Goal: Navigation & Orientation: Go to known website

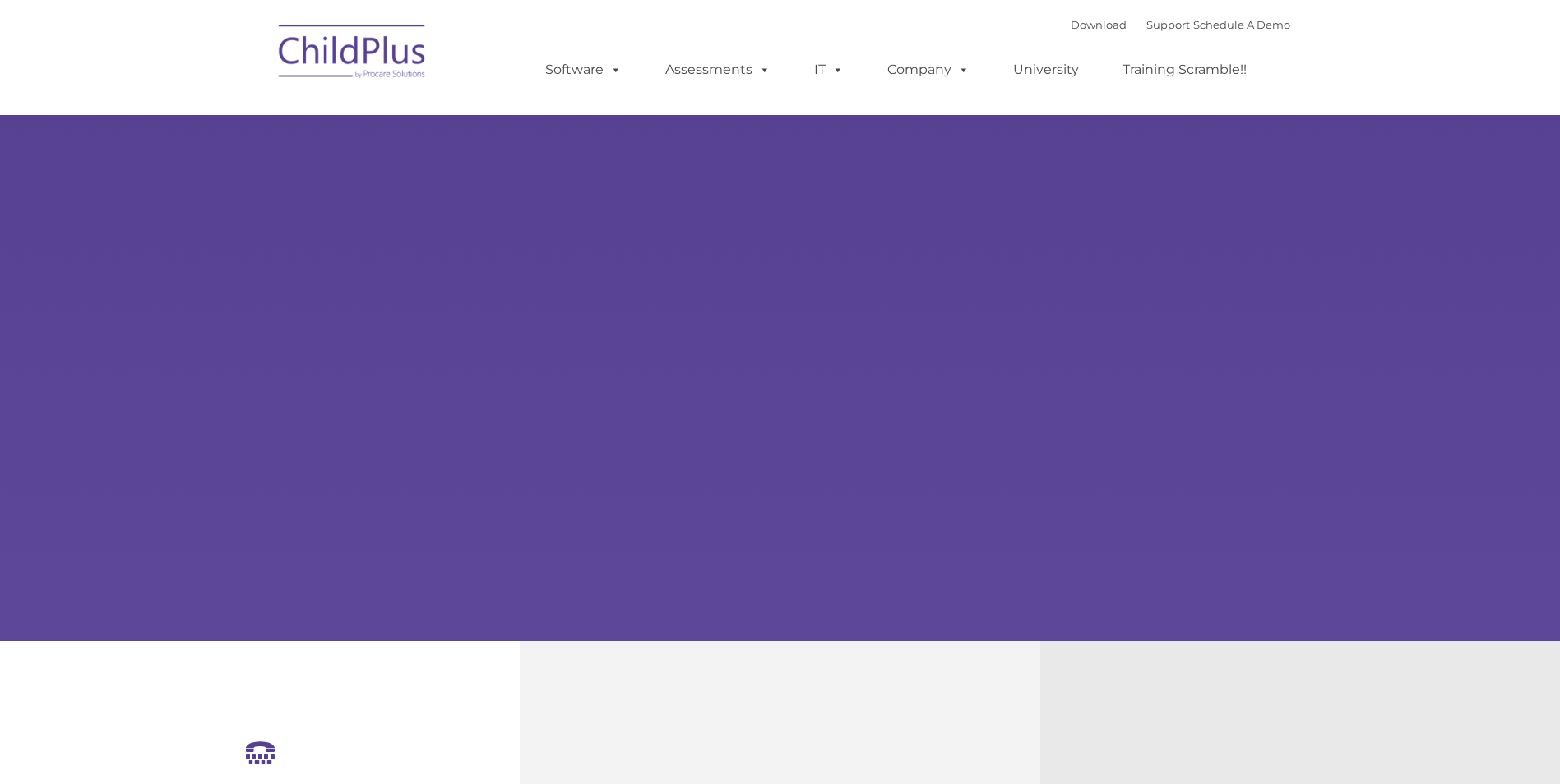
select select "MEDIUM"
type input ""
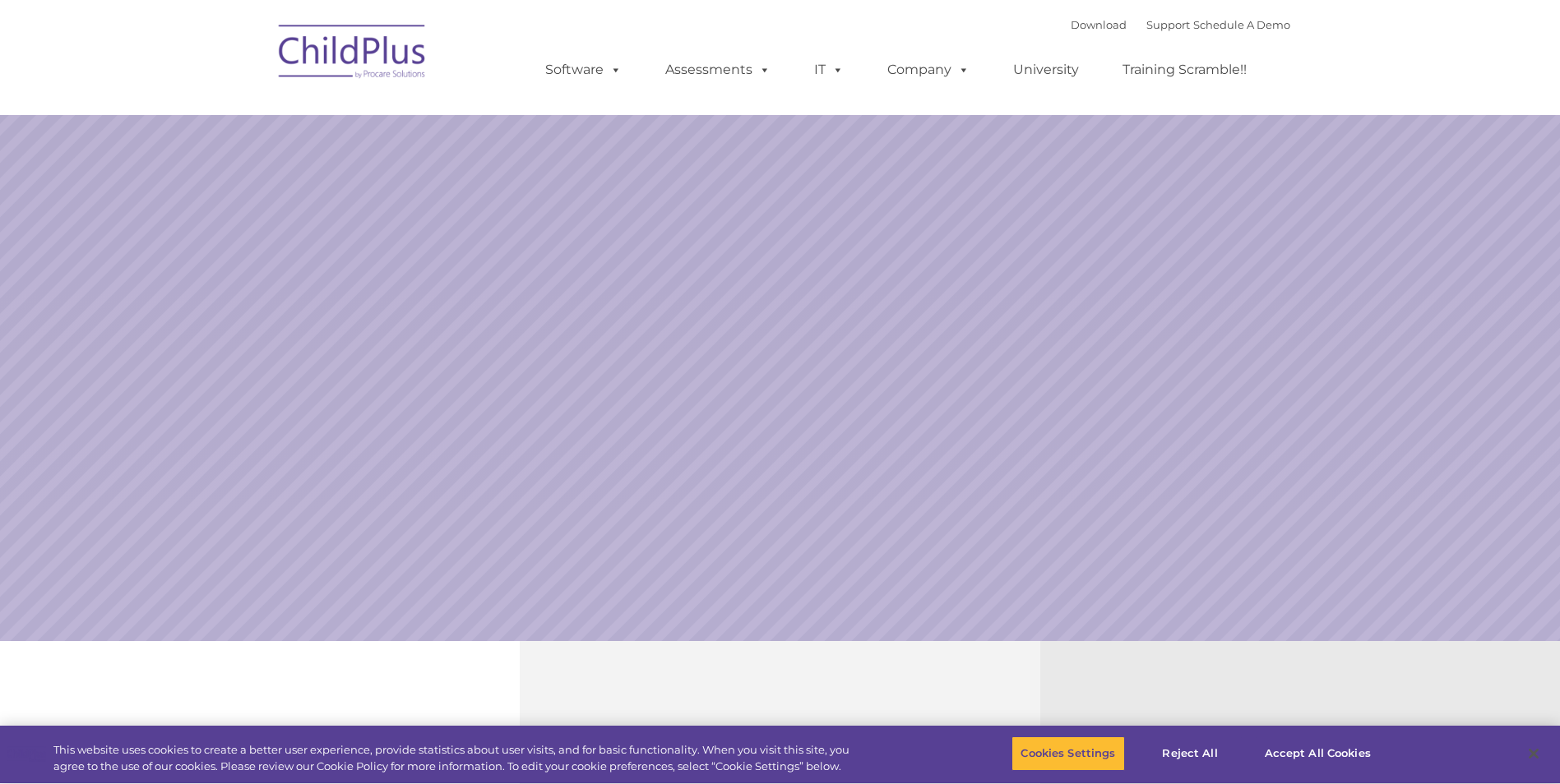
select select "MEDIUM"
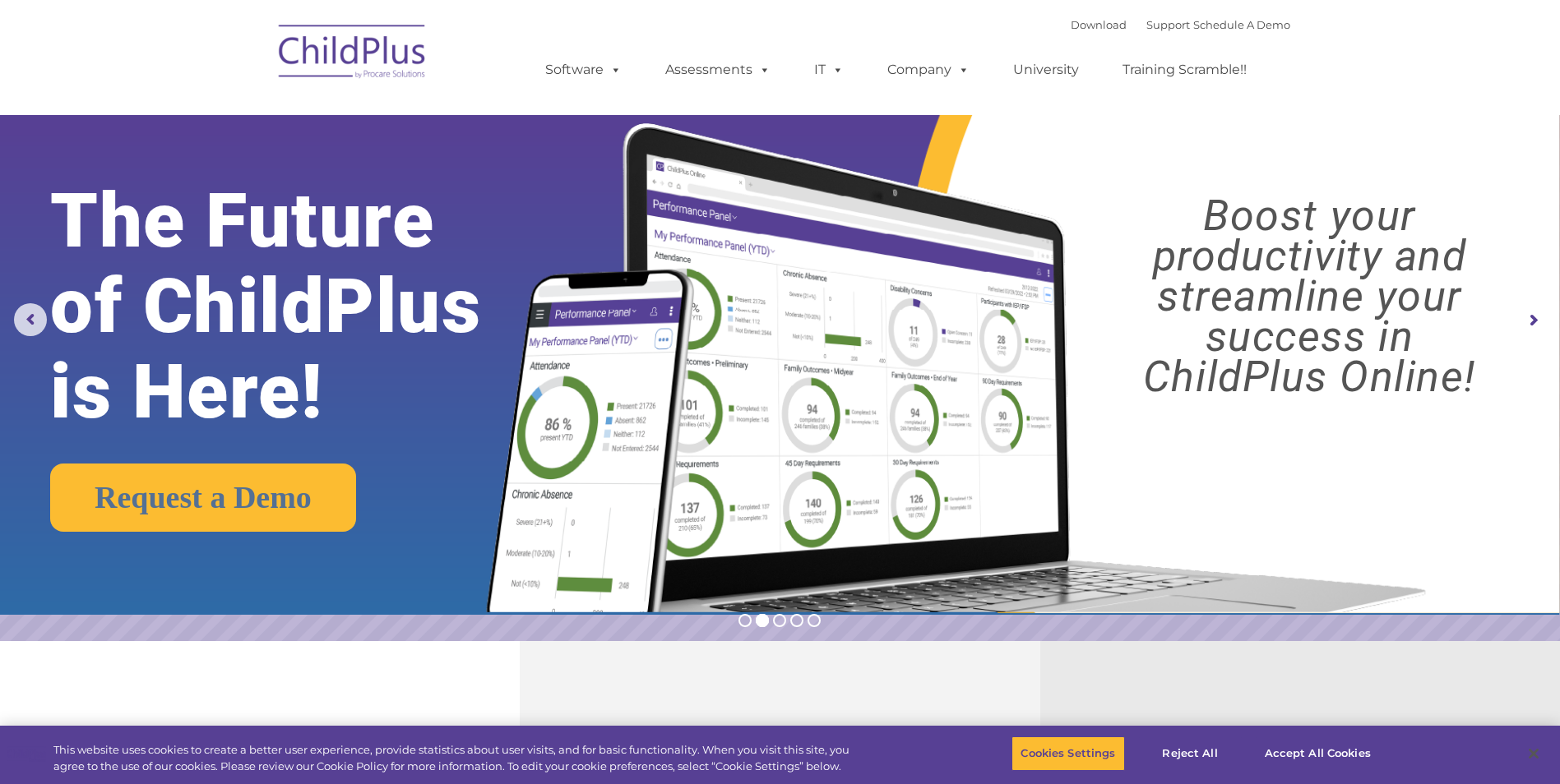
click at [374, 43] on img at bounding box center [353, 54] width 164 height 82
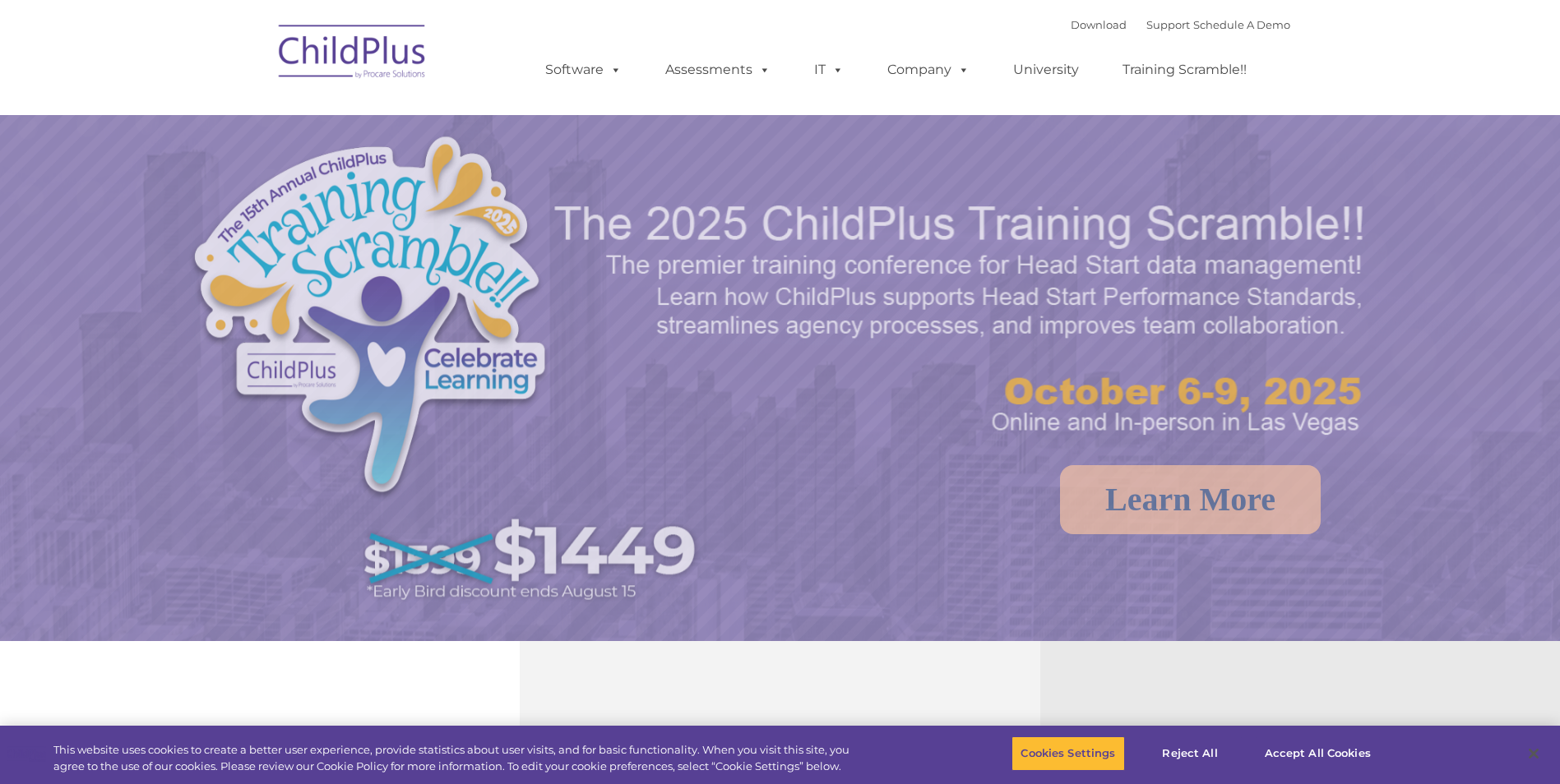
select select "MEDIUM"
